Goal: Download file/media

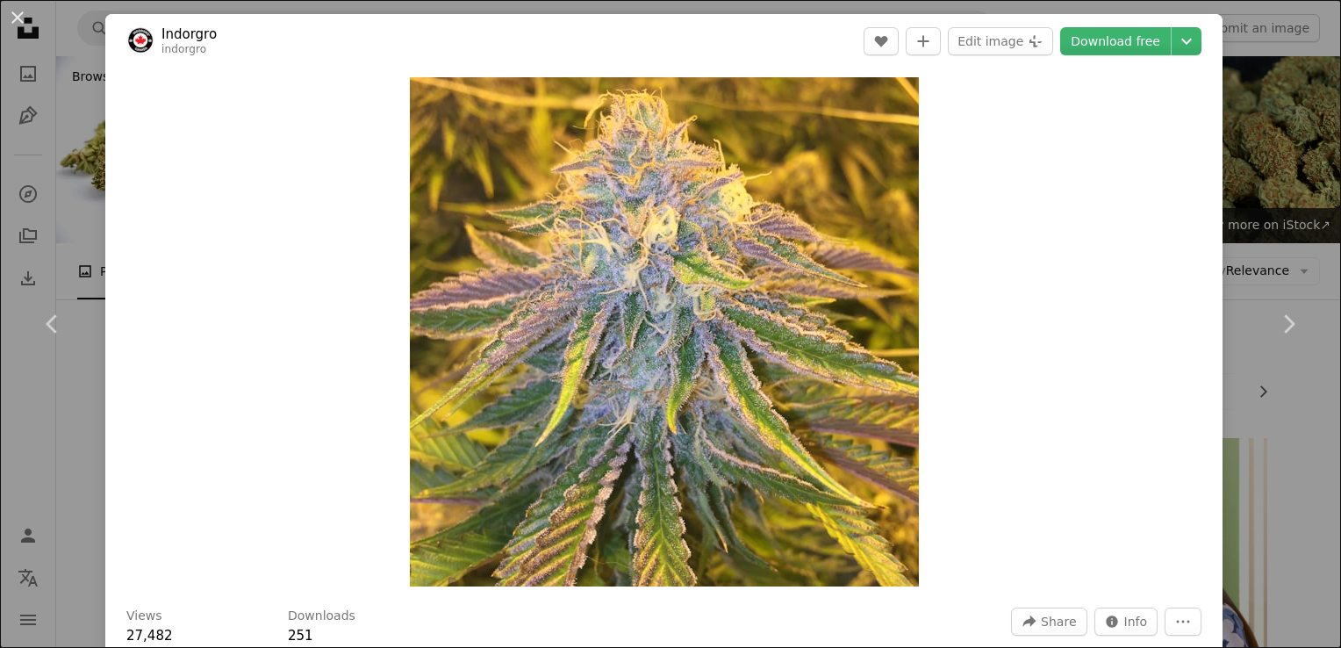
scroll to position [4871, 0]
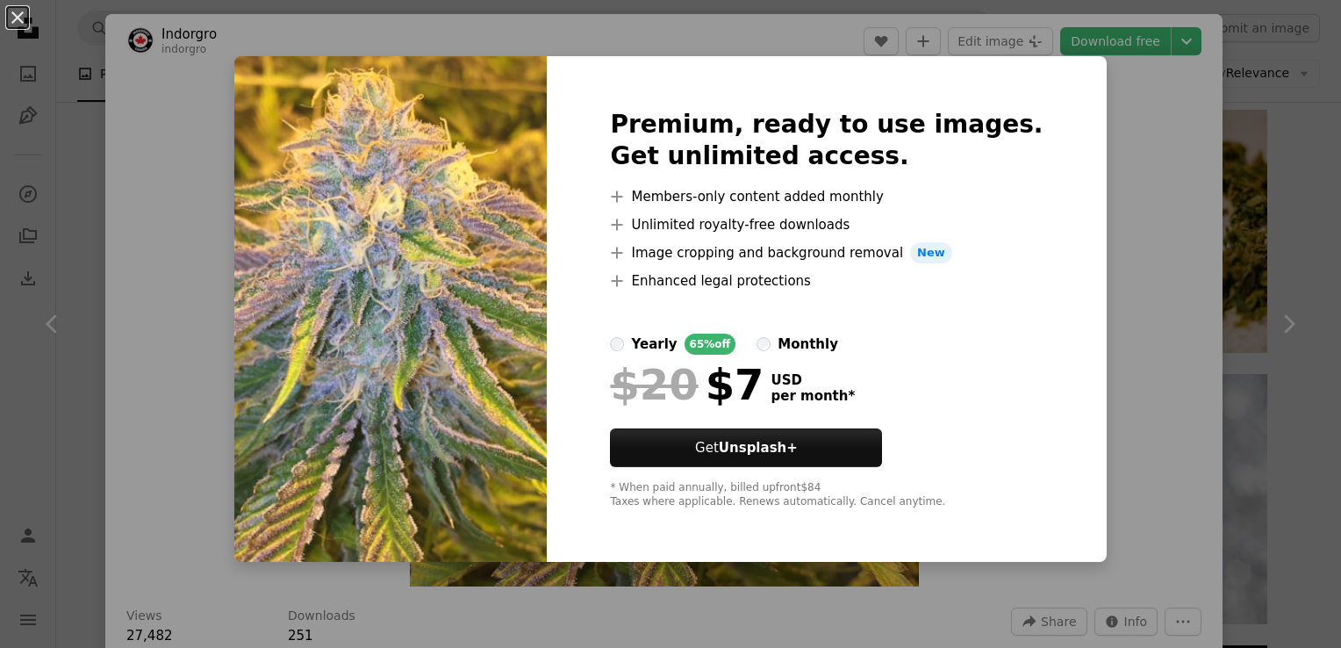
click at [1122, 168] on div "An X shape Premium, ready to use images. Get unlimited access. A plus sign Memb…" at bounding box center [670, 324] width 1341 height 648
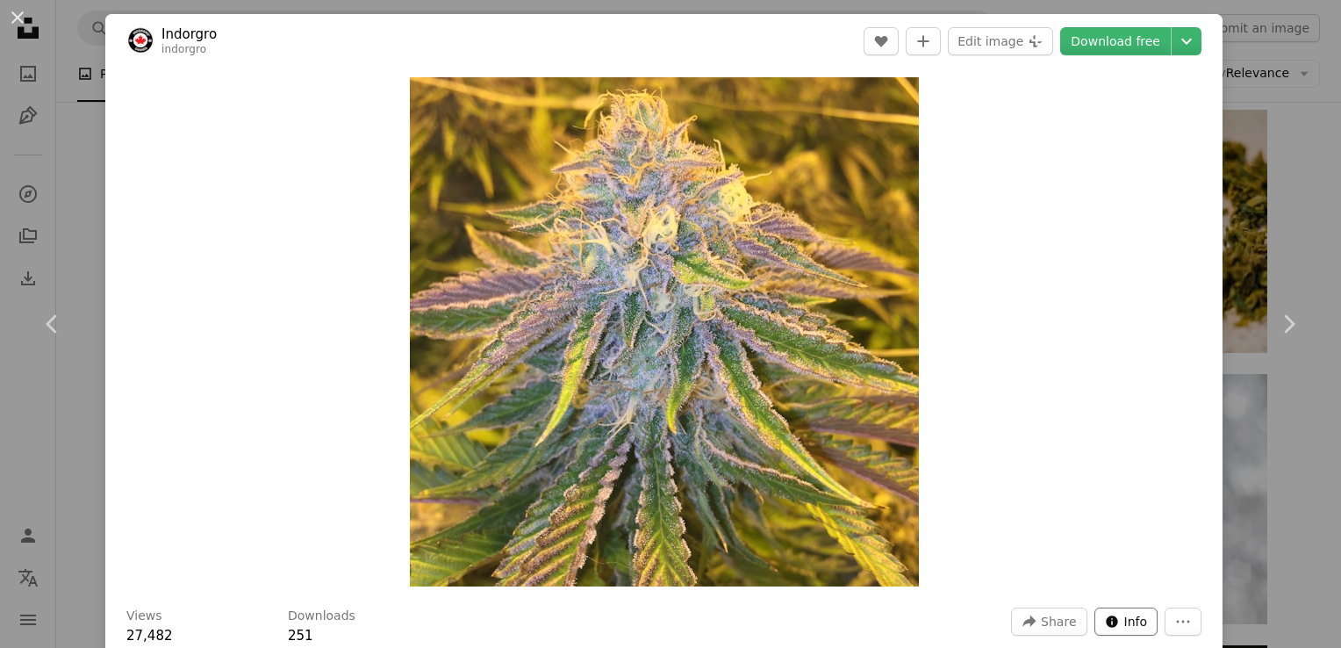
click at [1108, 626] on button "Info icon Info" at bounding box center [1126, 621] width 64 height 28
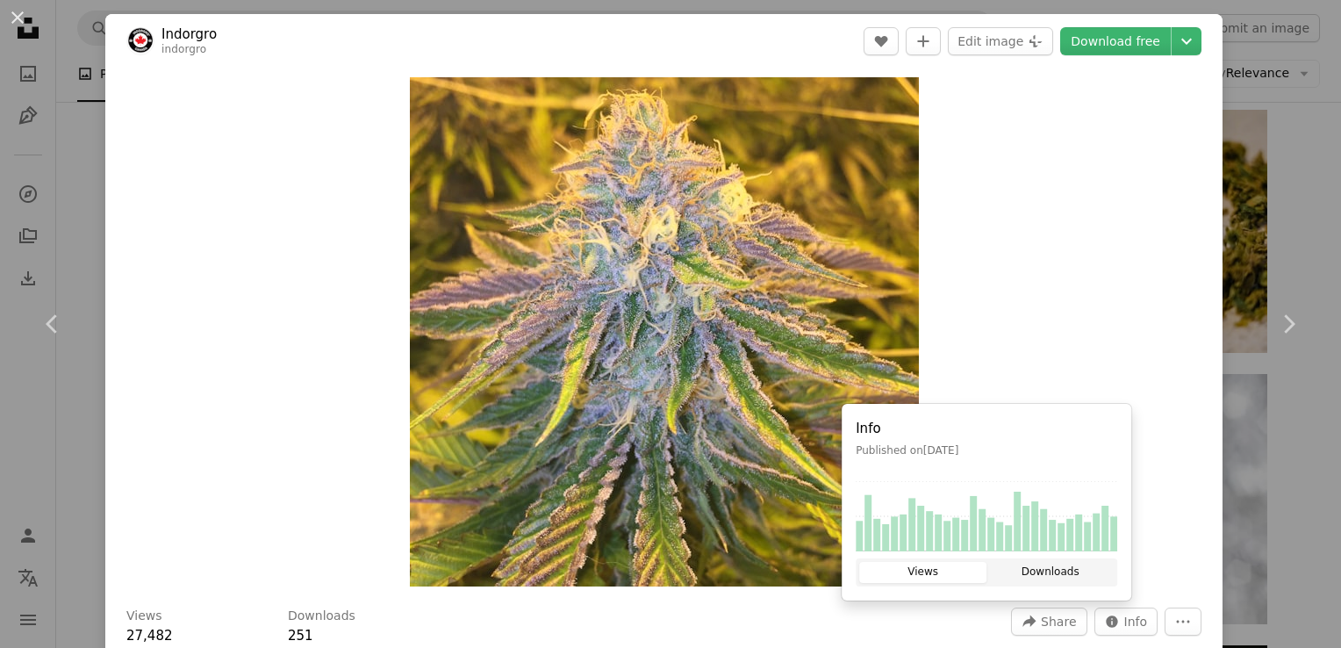
click at [1070, 568] on button "Downloads" at bounding box center [1049, 572] width 127 height 21
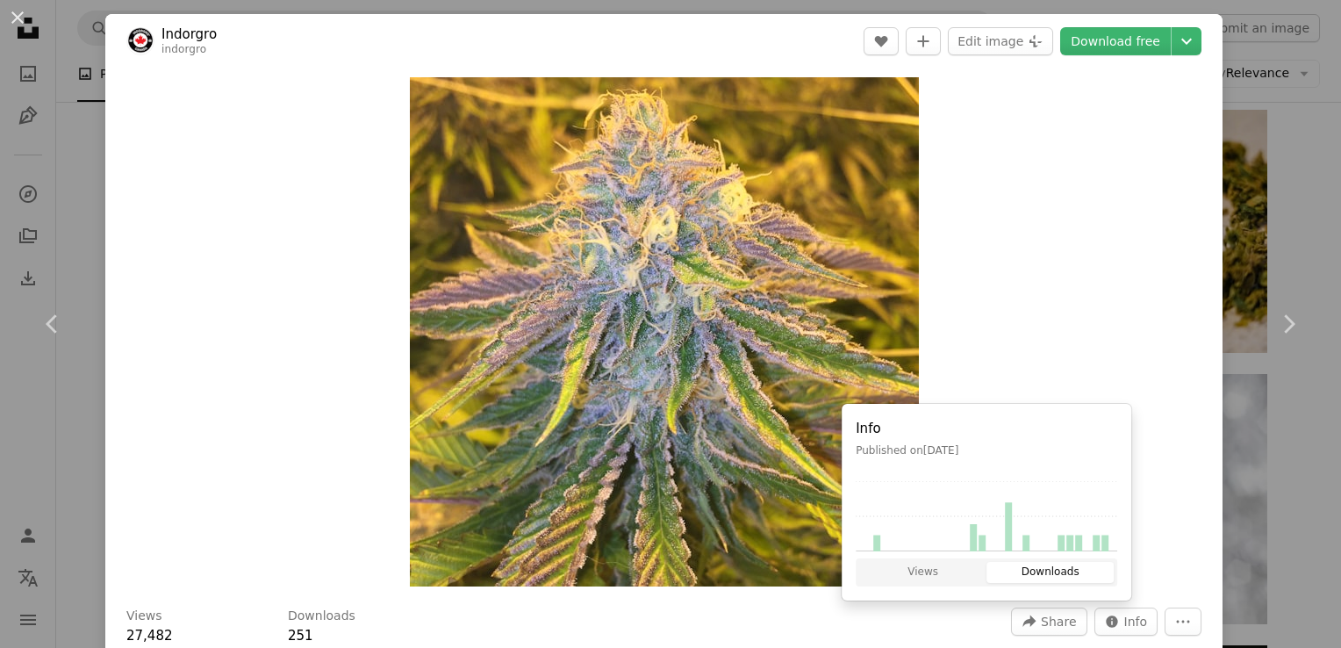
click at [1077, 341] on div "Zoom in" at bounding box center [663, 331] width 1117 height 526
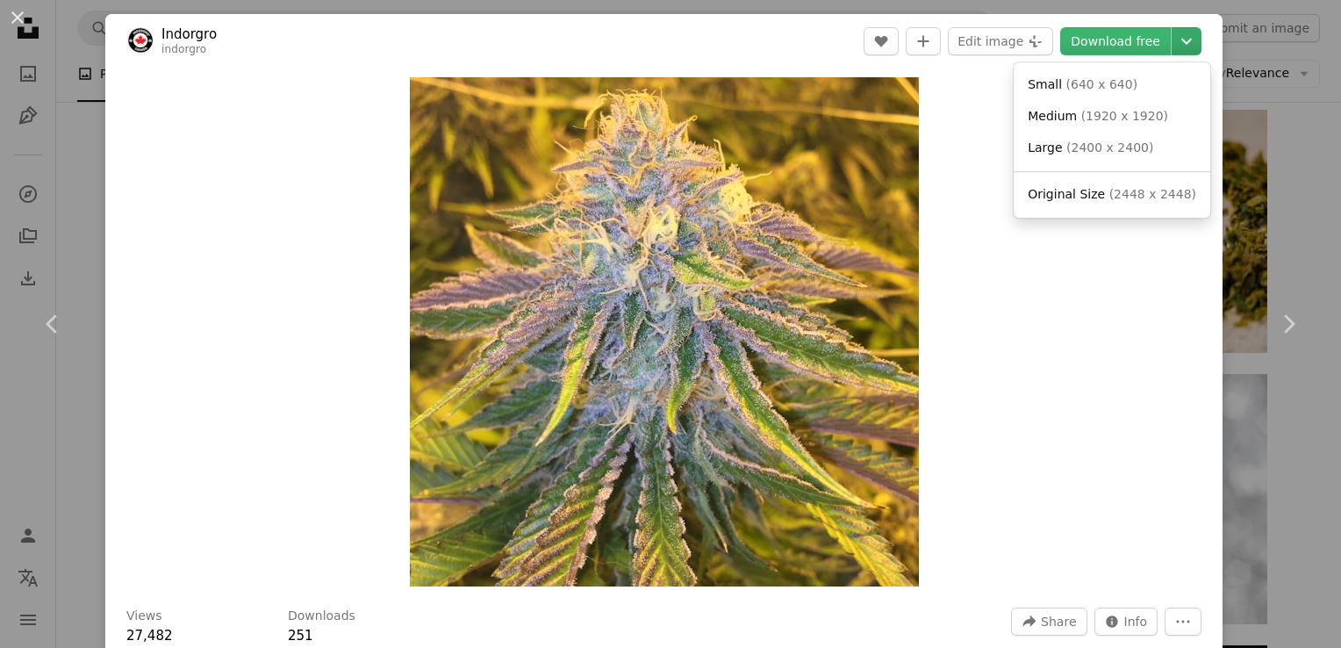
click at [1181, 40] on icon "Choose download size" at bounding box center [1186, 42] width 11 height 6
click at [1095, 313] on dialog "An X shape Chevron left Chevron right Indorgro indorgro A heart A plus sign Edi…" at bounding box center [670, 324] width 1341 height 648
